Goal: Information Seeking & Learning: Learn about a topic

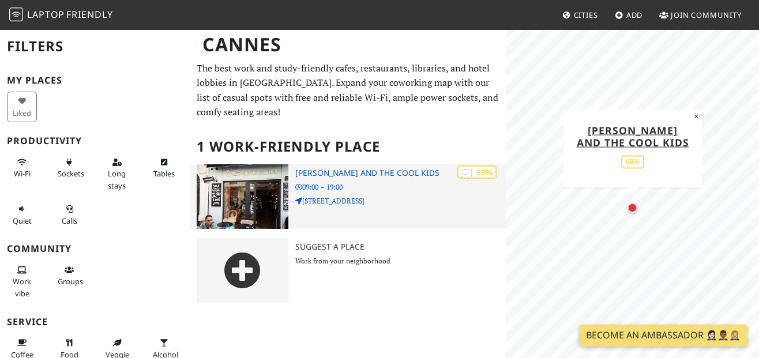
click at [332, 176] on h3 "[PERSON_NAME] and the Cool Kids" at bounding box center [400, 173] width 211 height 10
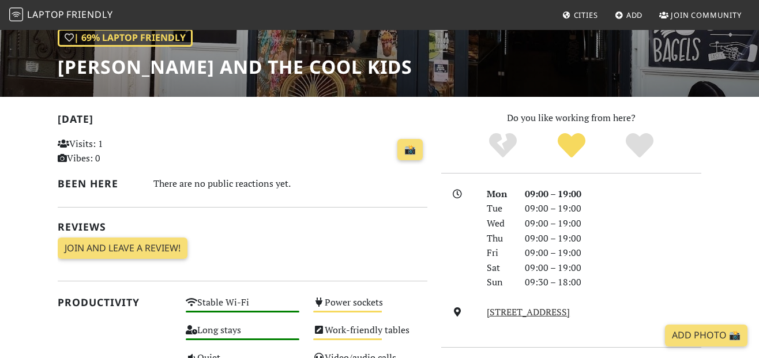
scroll to position [171, 0]
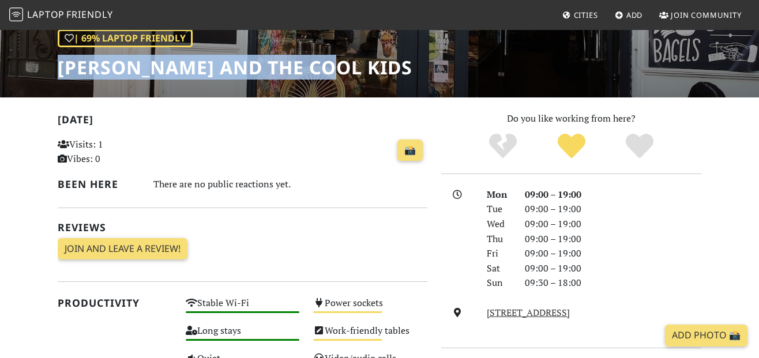
drag, startPoint x: 329, startPoint y: 66, endPoint x: 54, endPoint y: 55, distance: 275.3
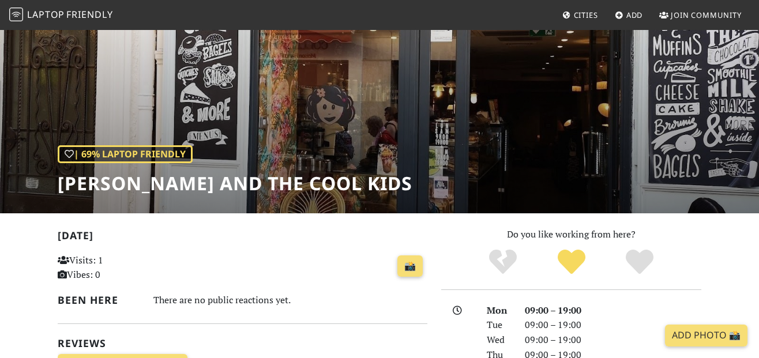
click at [362, 150] on div "| 69% Laptop Friendly Emilie and the Cool Kids" at bounding box center [379, 93] width 759 height 240
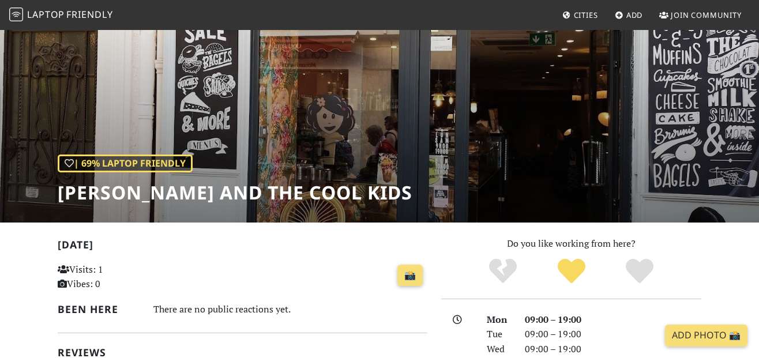
scroll to position [46, 0]
